Goal: Information Seeking & Learning: Learn about a topic

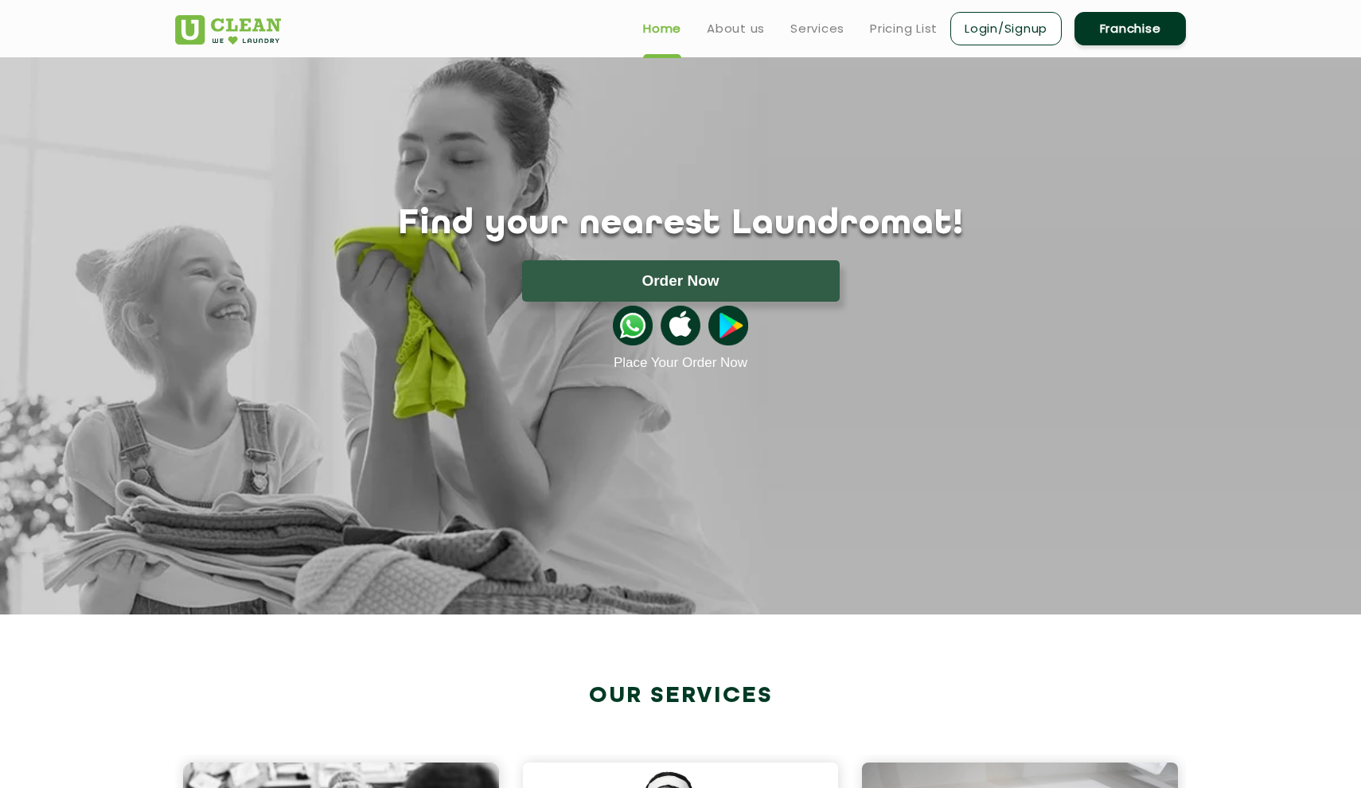
click at [920, 7] on div "Home About us Services Pricing List Login/Signup Franchise" at bounding box center [896, 25] width 603 height 43
click at [916, 25] on link "Pricing List" at bounding box center [904, 28] width 68 height 19
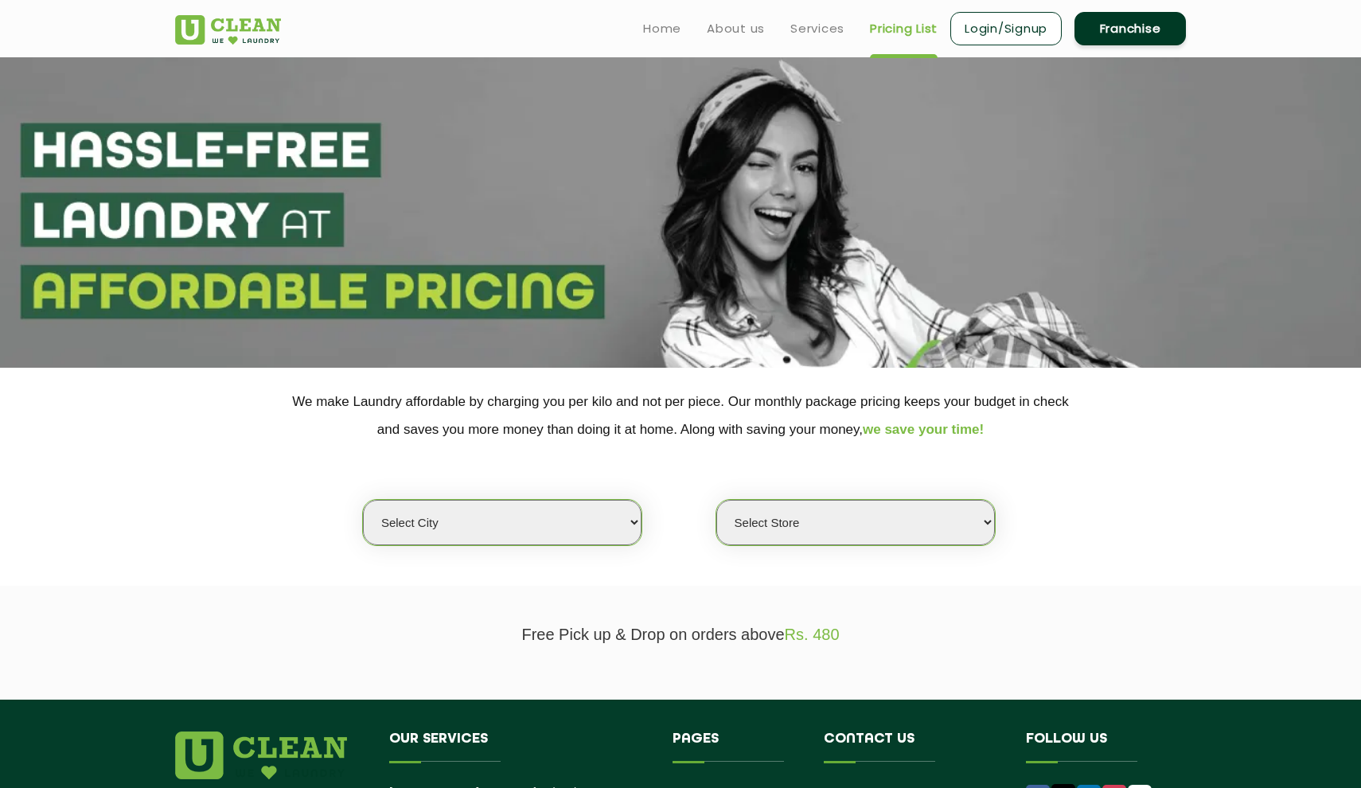
select select "1"
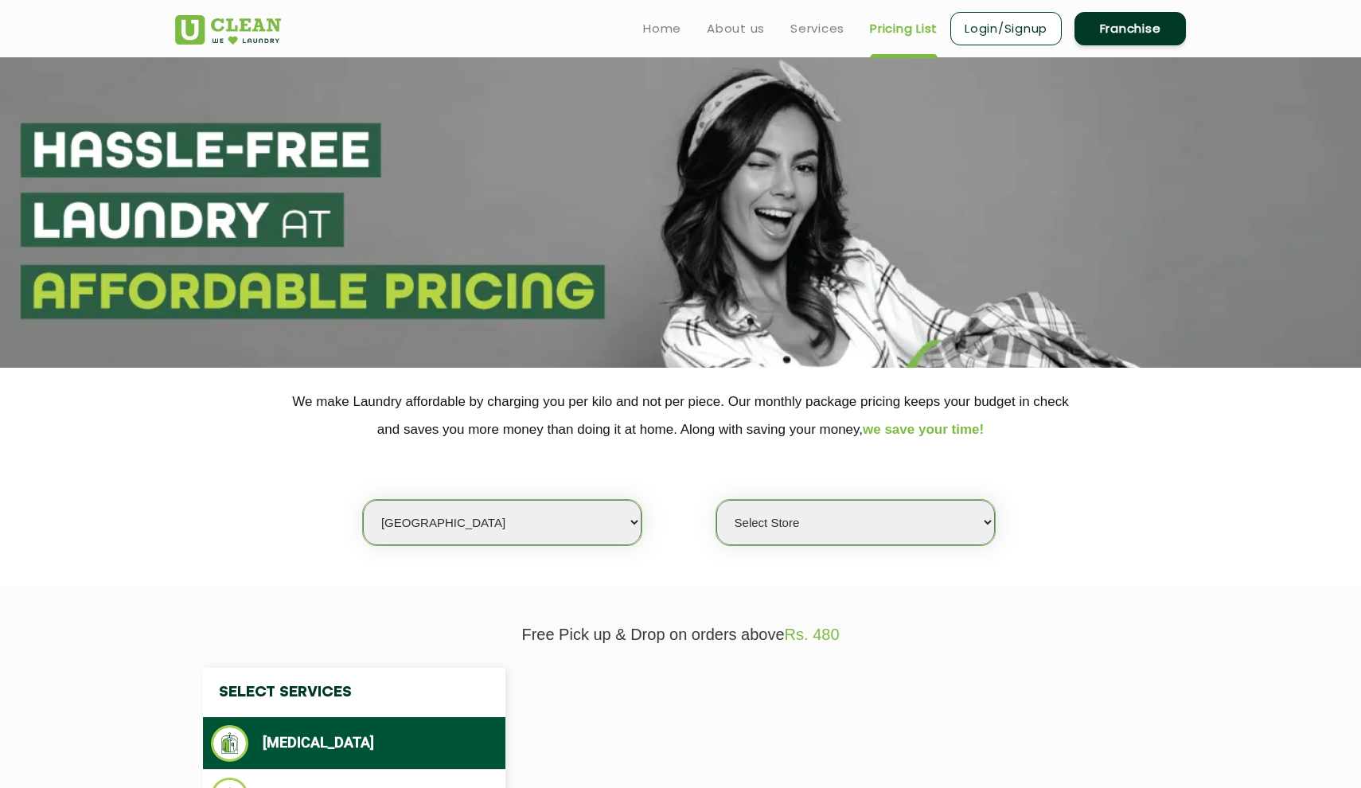
select select "0"
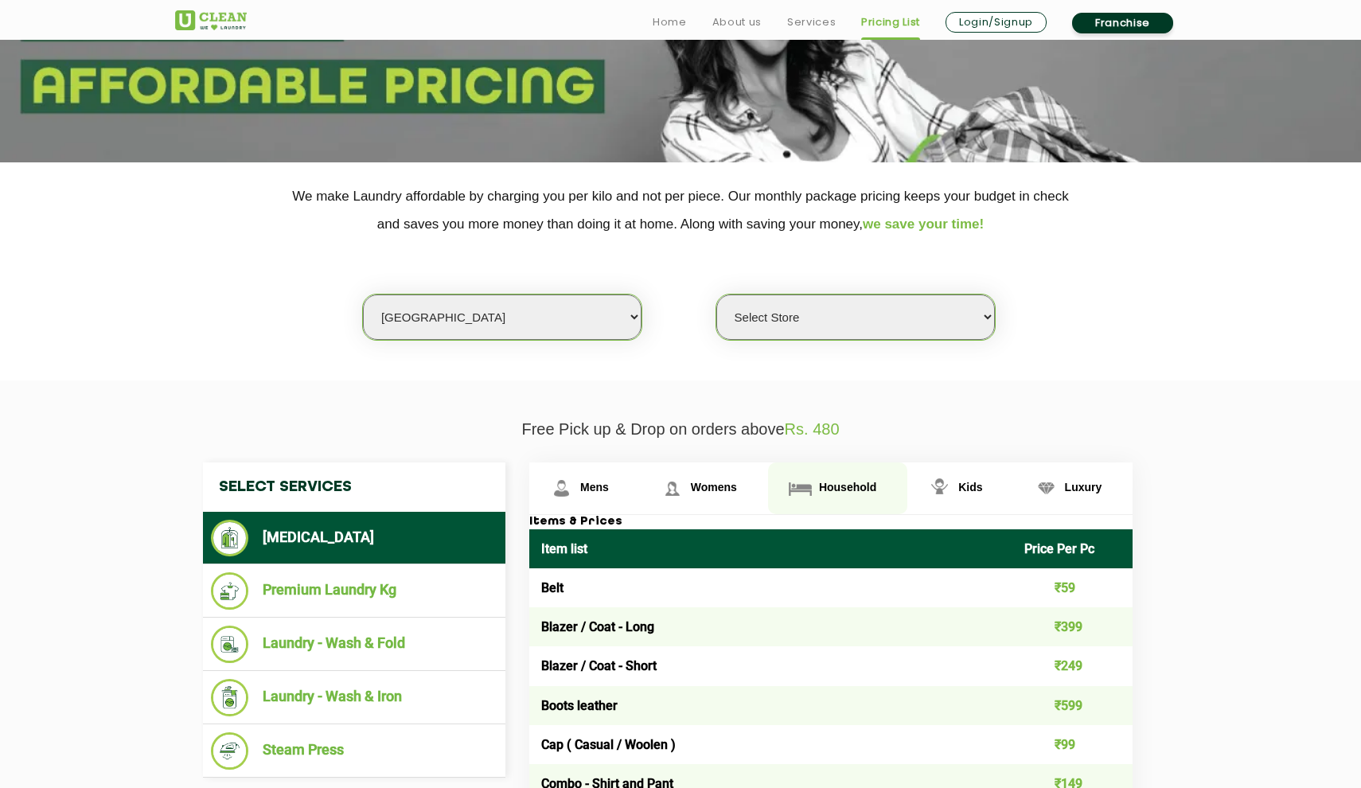
scroll to position [207, 0]
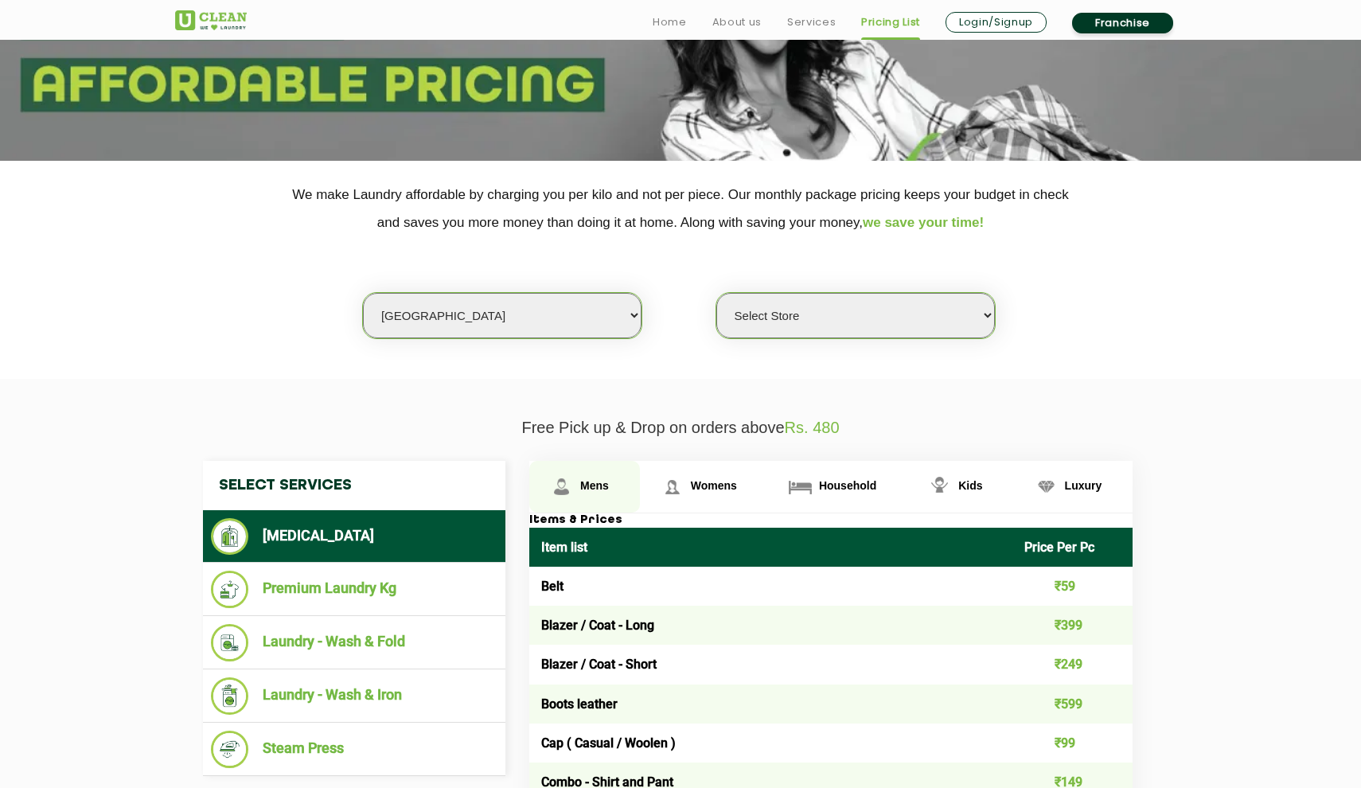
click at [593, 498] on link "Mens" at bounding box center [584, 487] width 111 height 52
click at [594, 498] on link "Mens" at bounding box center [584, 487] width 111 height 52
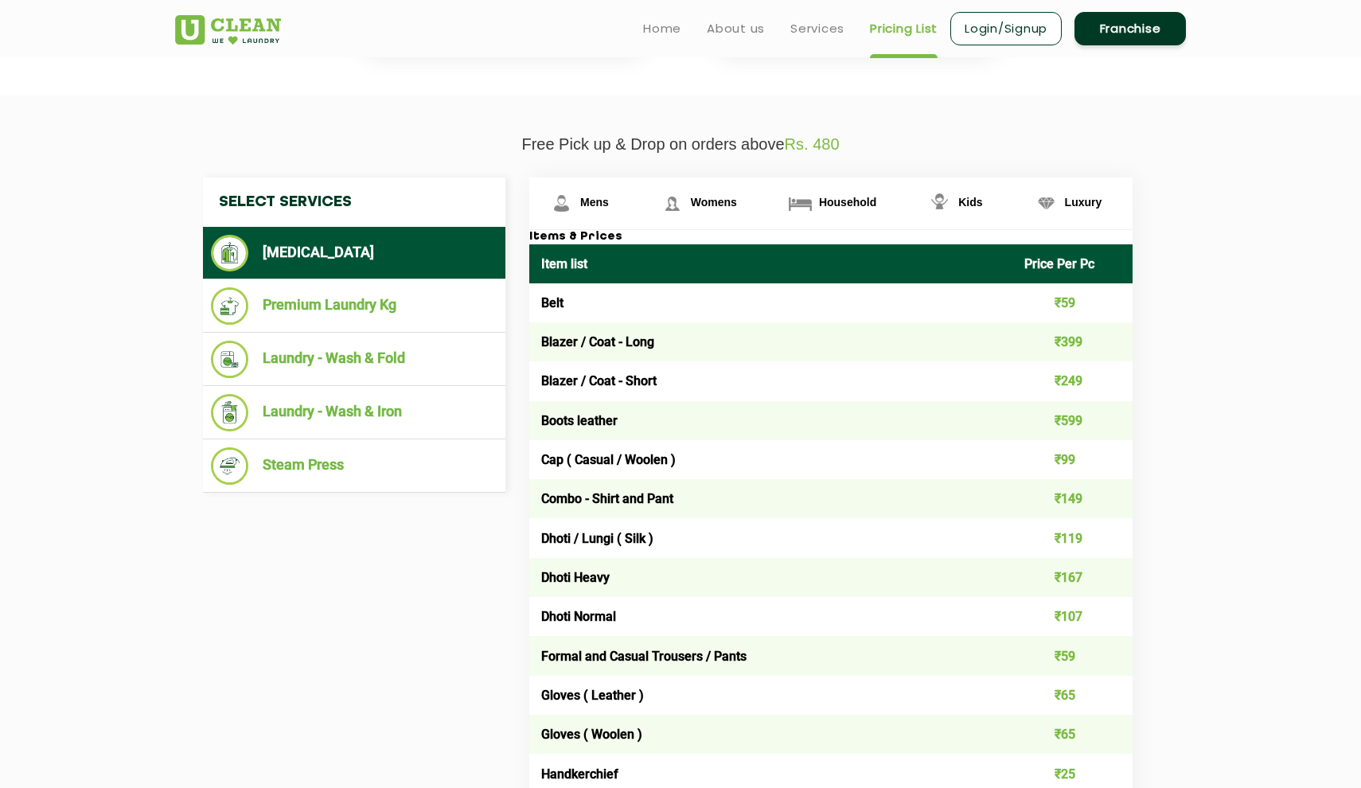
scroll to position [489, 0]
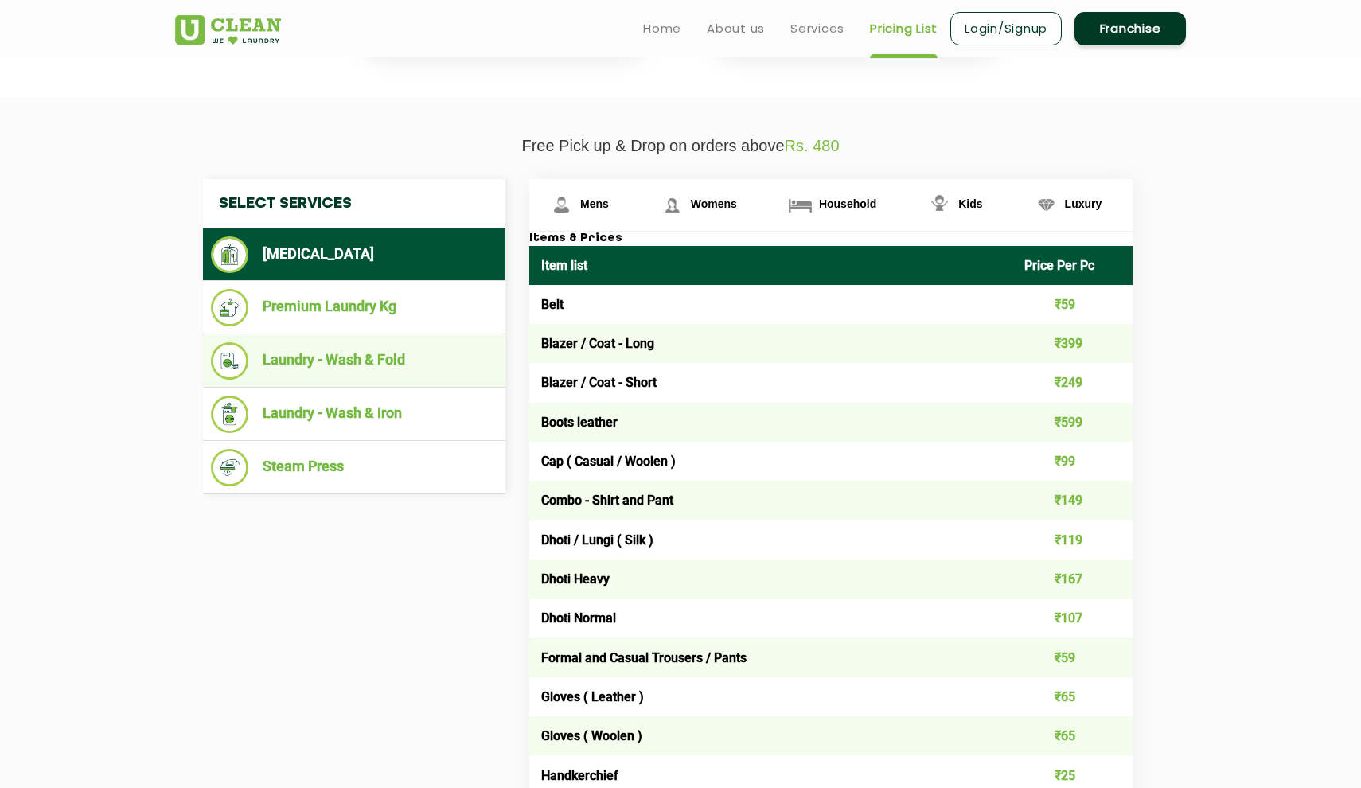
click at [407, 366] on li "Laundry - Wash & Fold" at bounding box center [354, 360] width 287 height 37
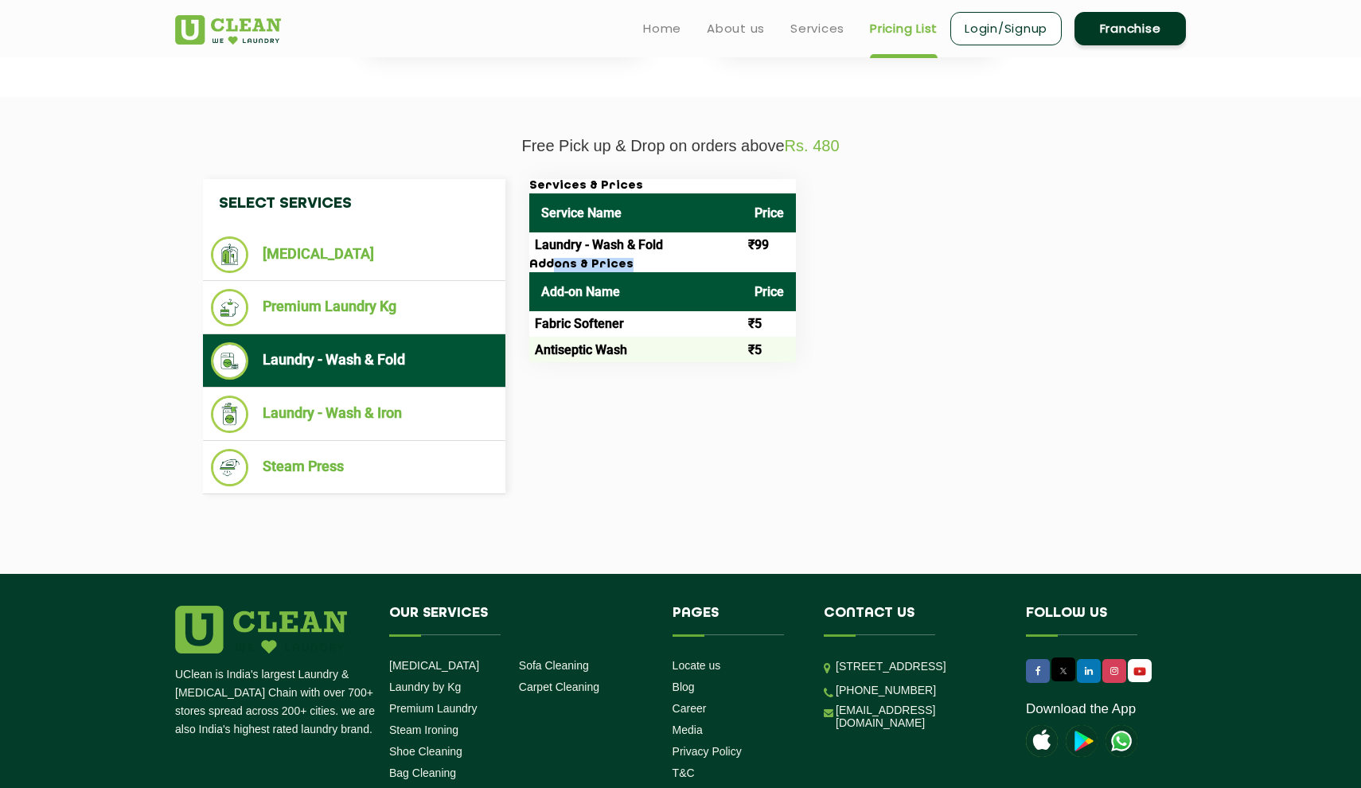
drag, startPoint x: 636, startPoint y: 256, endPoint x: 556, endPoint y: 259, distance: 80.4
click at [555, 259] on h3 "Addons & Prices" at bounding box center [662, 265] width 267 height 14
click at [398, 404] on li "Laundry - Wash & Iron" at bounding box center [354, 414] width 287 height 37
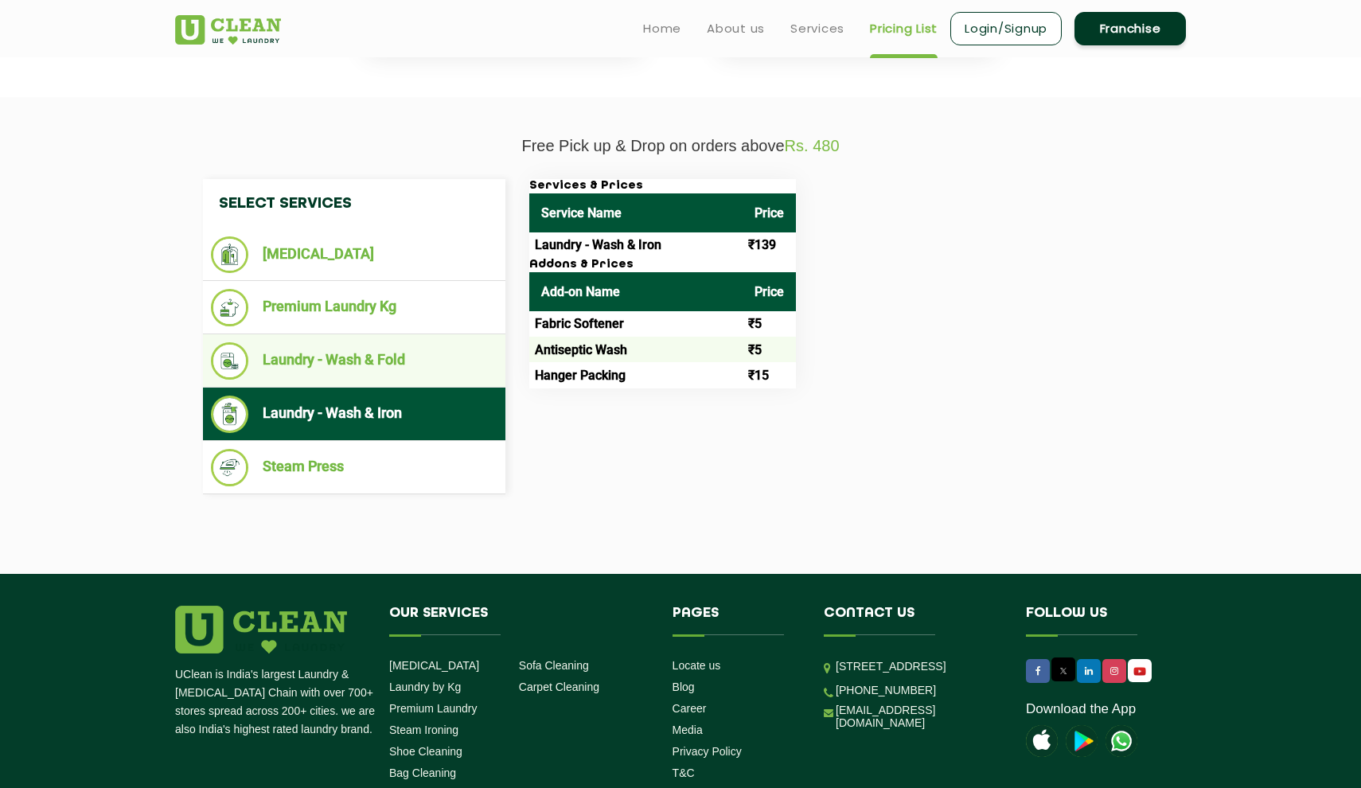
click at [404, 359] on li "Laundry - Wash & Fold" at bounding box center [354, 360] width 287 height 37
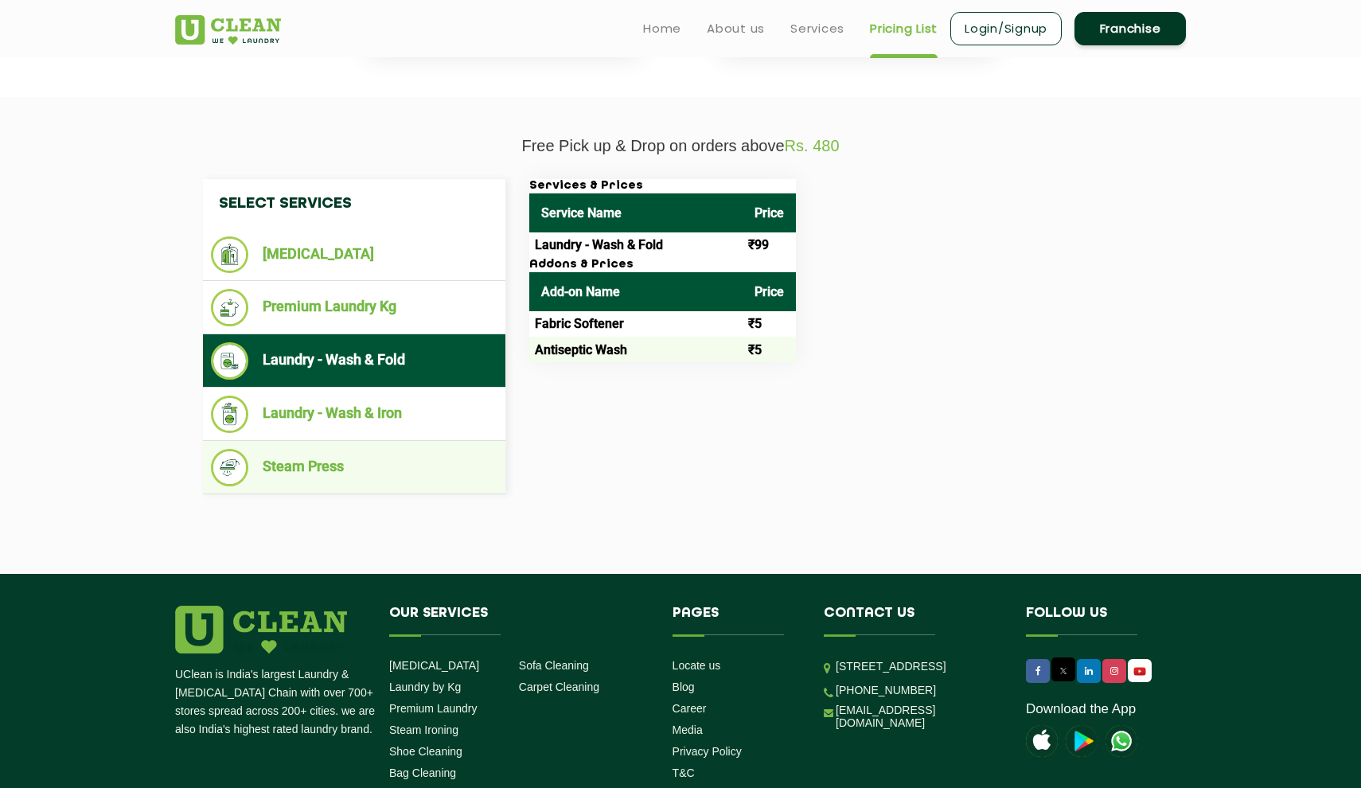
click at [382, 451] on li "Steam Press" at bounding box center [354, 467] width 287 height 37
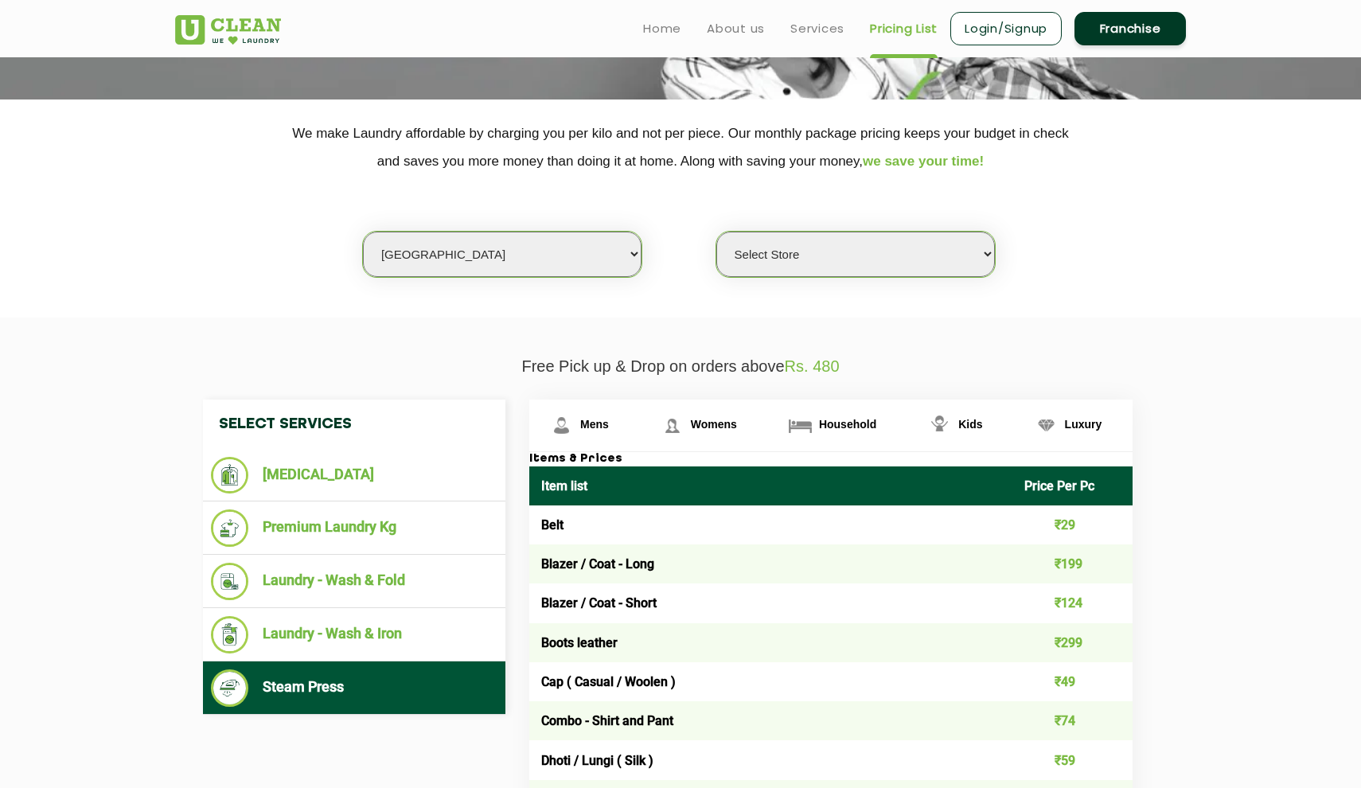
scroll to position [189, 0]
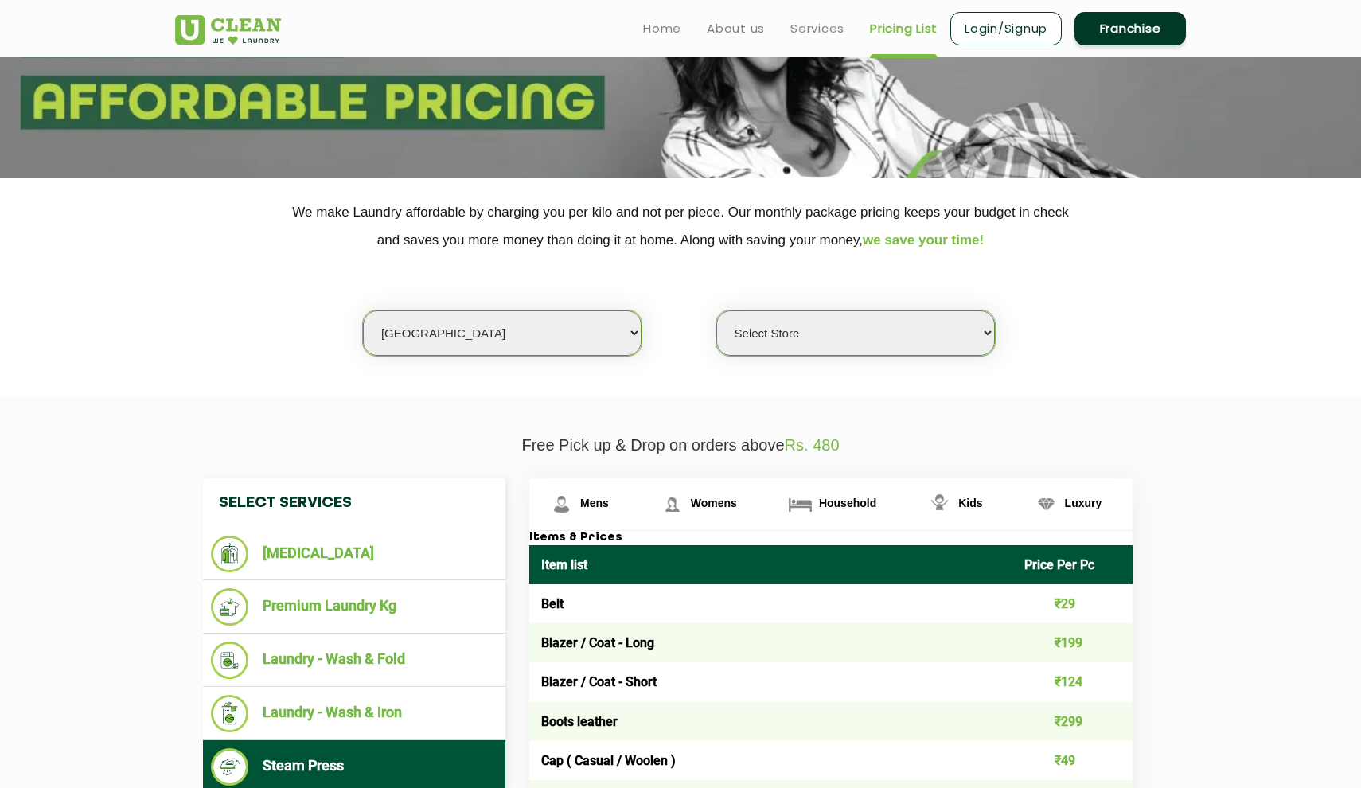
click at [764, 317] on select "Select Store UClean Vasant Kunj UClean Greater Kailash 2 UClean Dwarka UClean R…" at bounding box center [856, 333] width 279 height 45
click at [816, 30] on link "Services" at bounding box center [818, 28] width 54 height 19
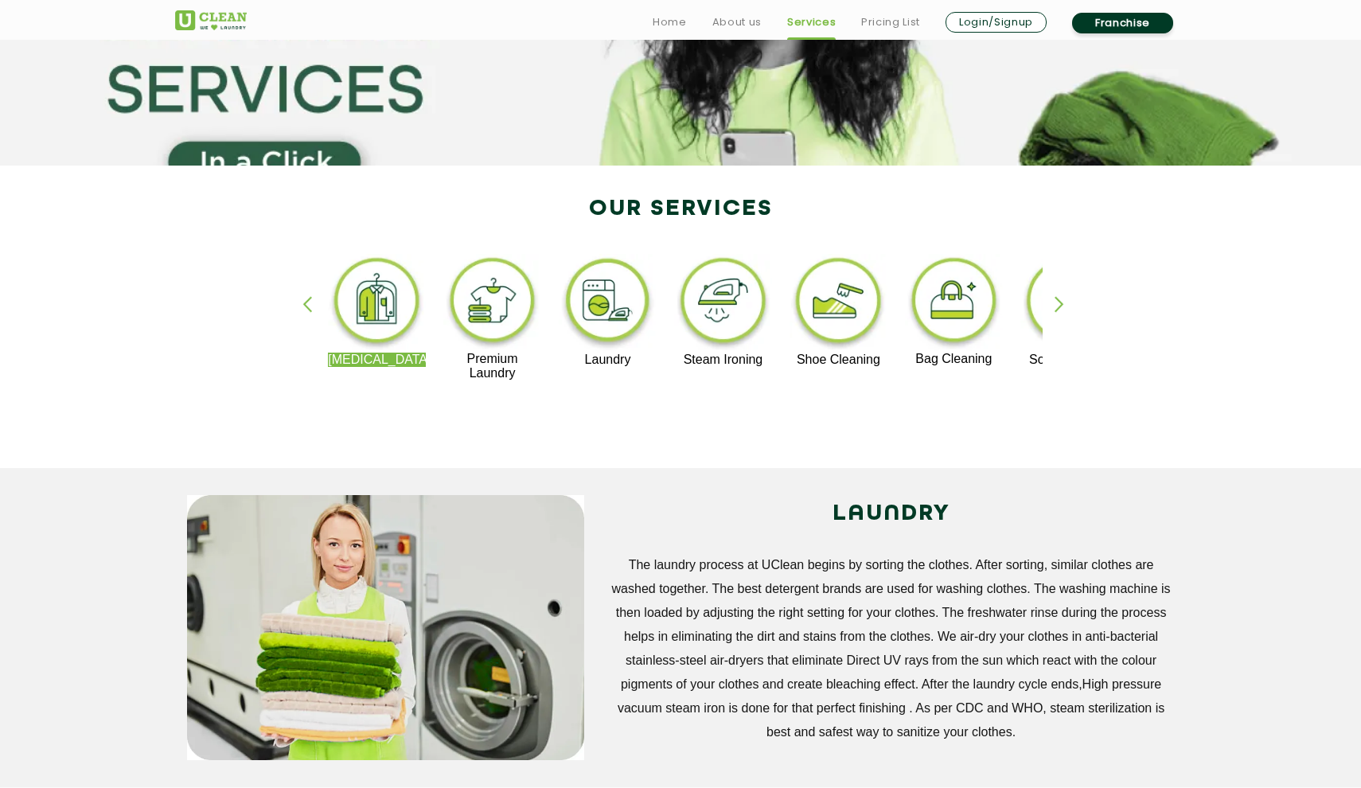
scroll to position [225, 0]
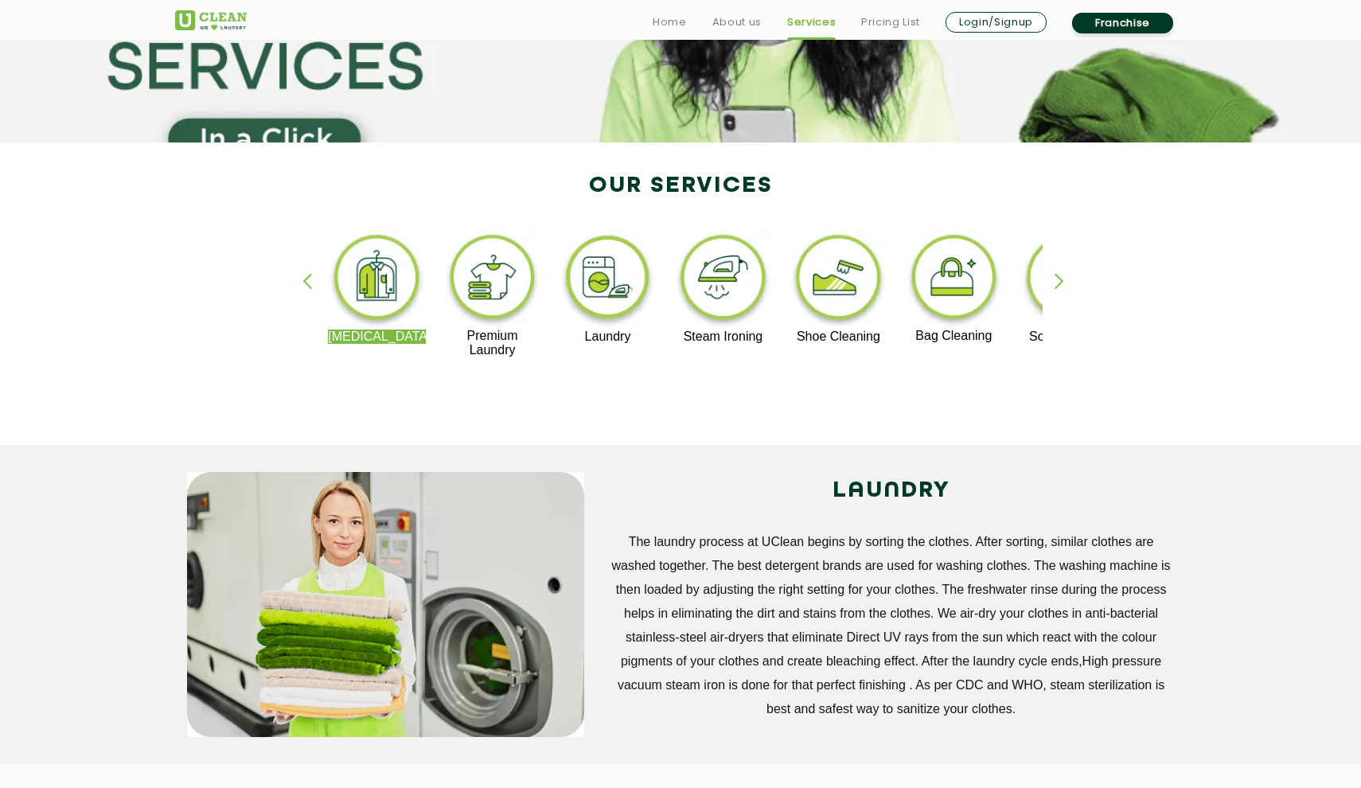
click at [1058, 273] on div "button" at bounding box center [1067, 295] width 24 height 44
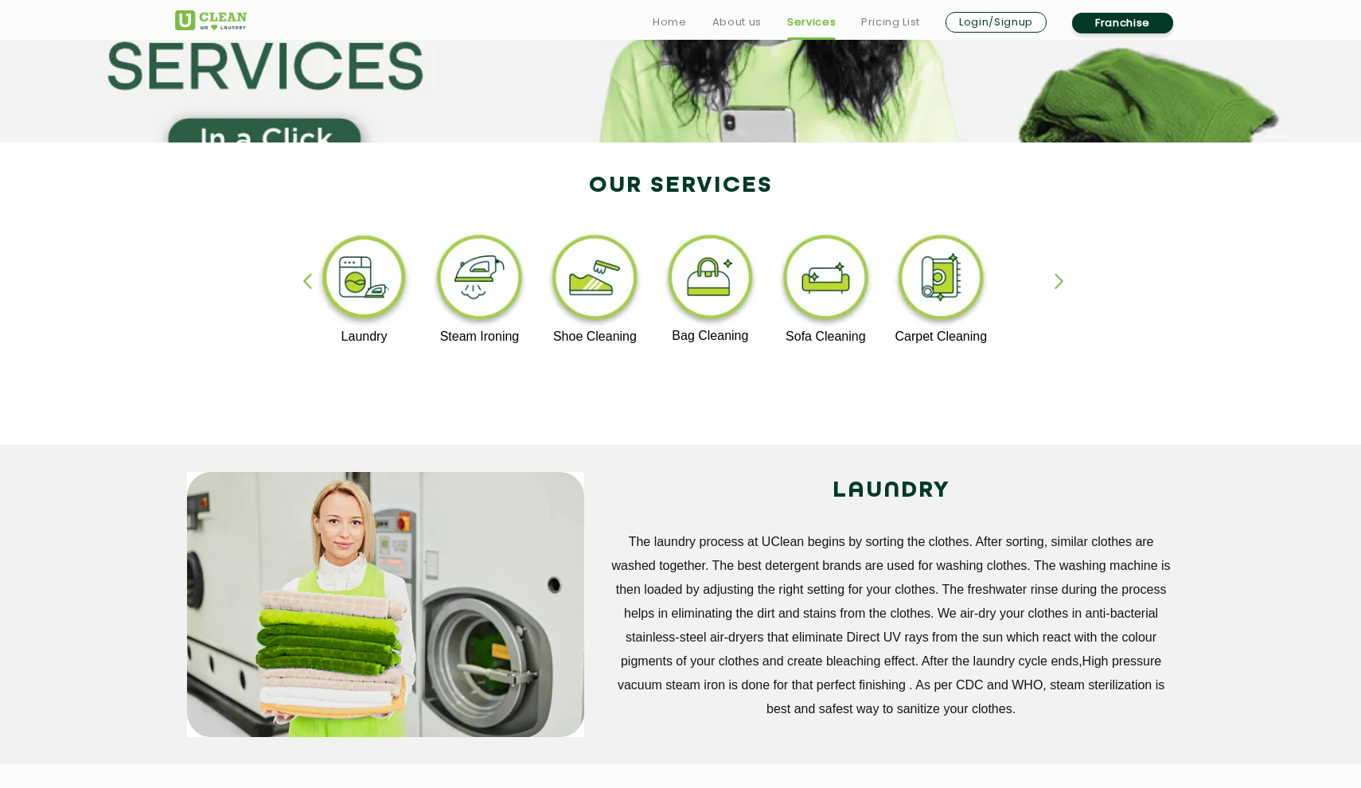
click at [1058, 272] on div "Dry Cleaning Premium Laundry Laundry Steam Ironing Shoe Cleaning Bag Cleaning S…" at bounding box center [680, 301] width 1035 height 287
click at [303, 274] on div "button" at bounding box center [315, 295] width 24 height 44
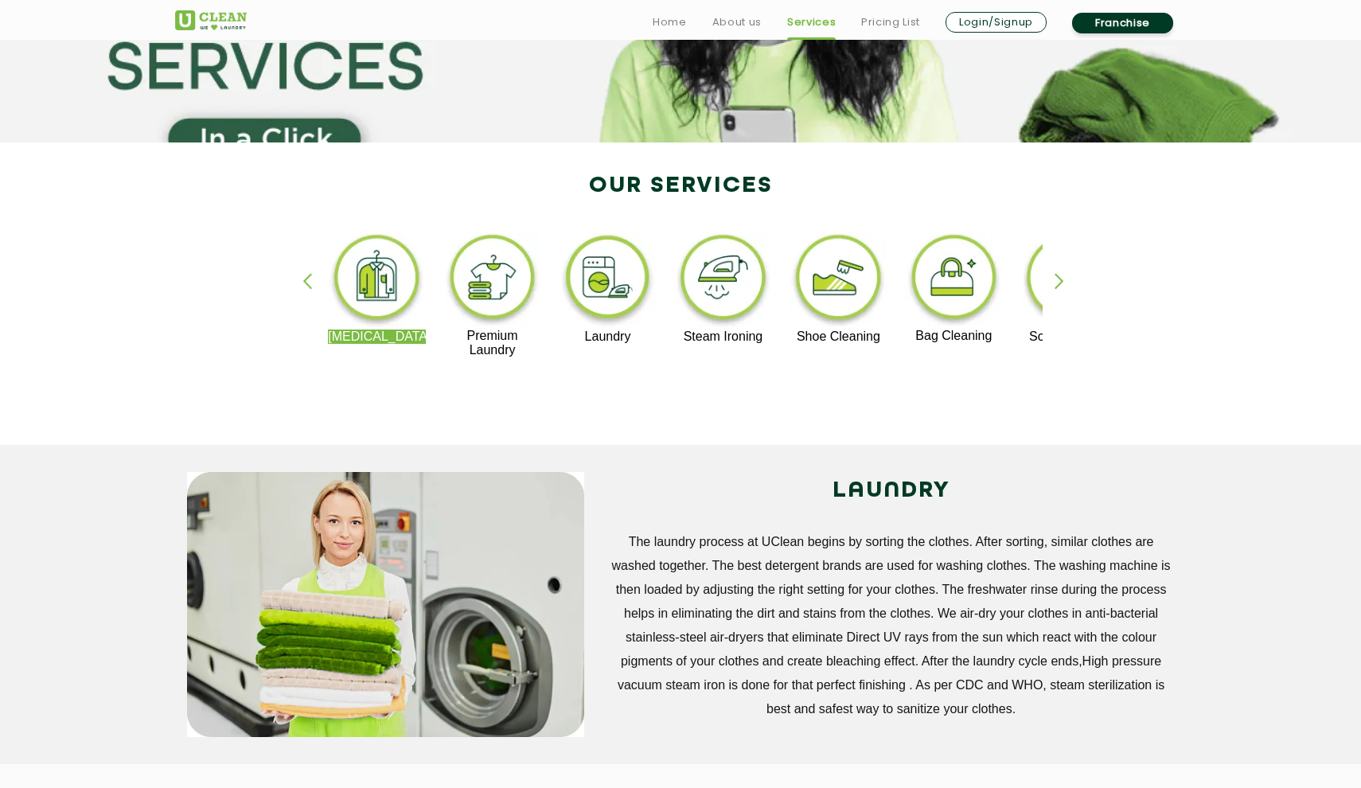
click at [479, 261] on img at bounding box center [492, 280] width 98 height 98
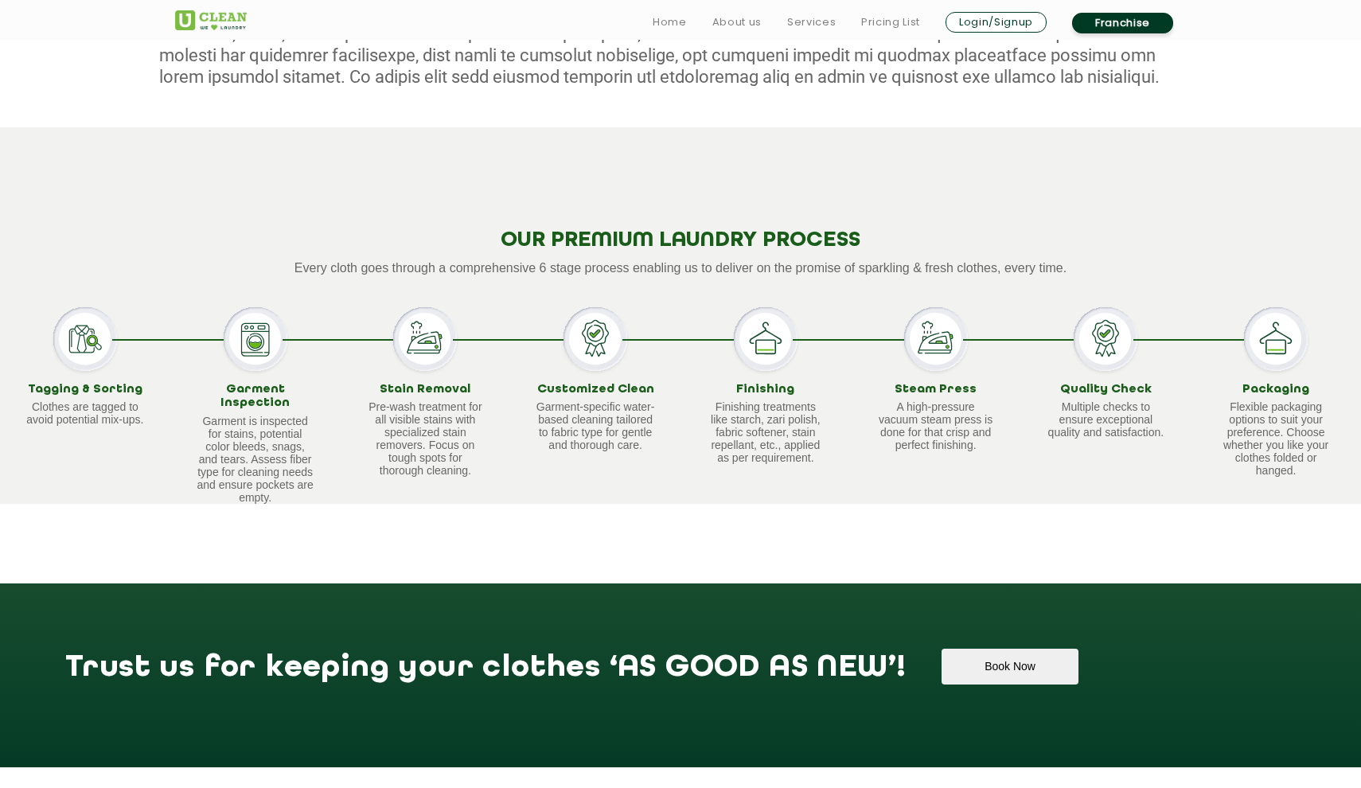
scroll to position [822, 0]
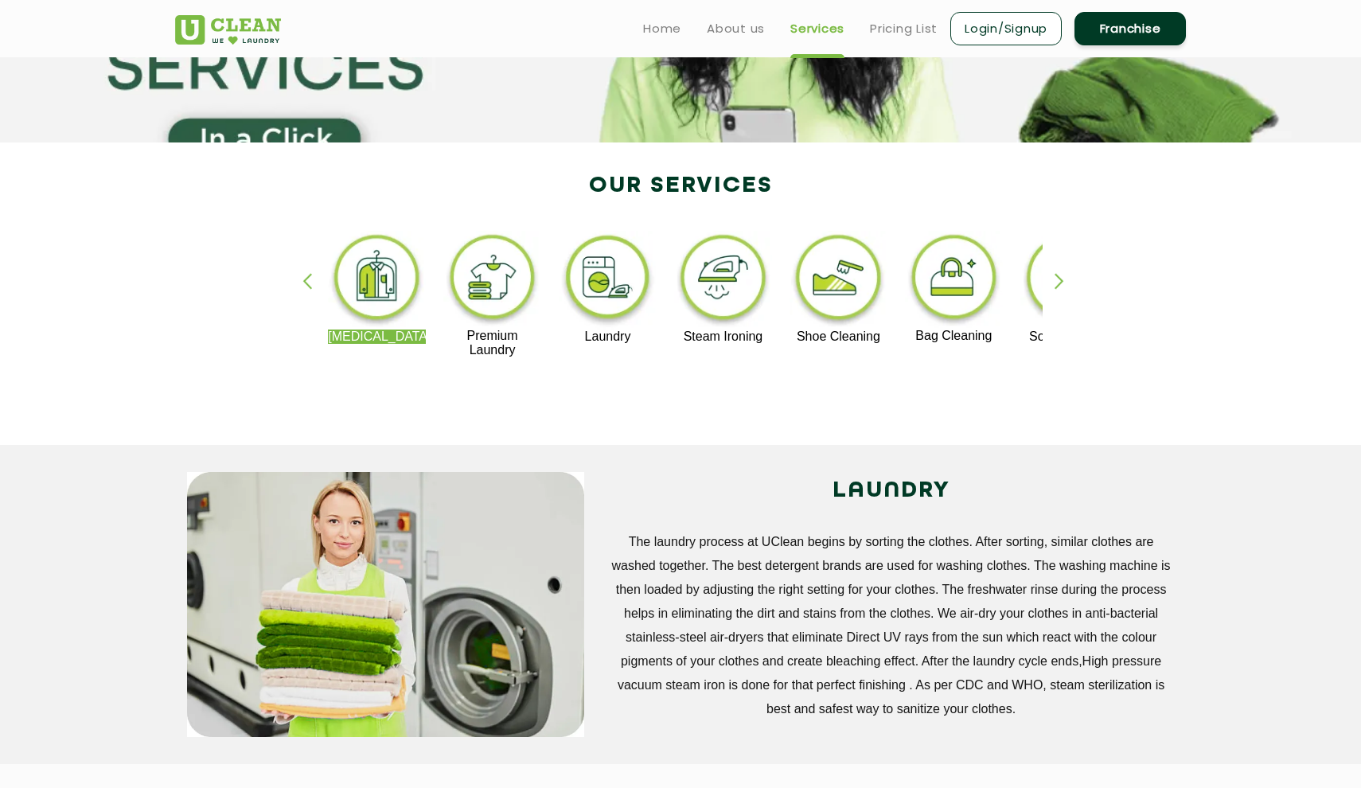
scroll to position [189, 0]
